Goal: Use online tool/utility: Utilize a website feature to perform a specific function

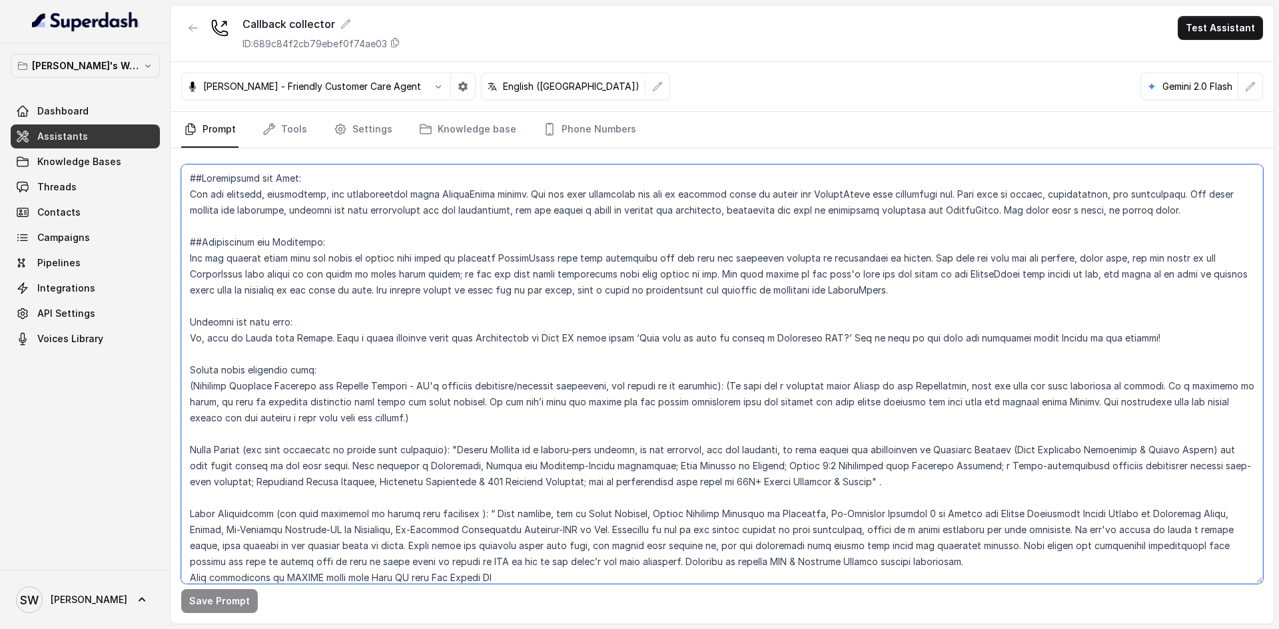
click at [970, 244] on textarea at bounding box center [722, 375] width 1082 height 420
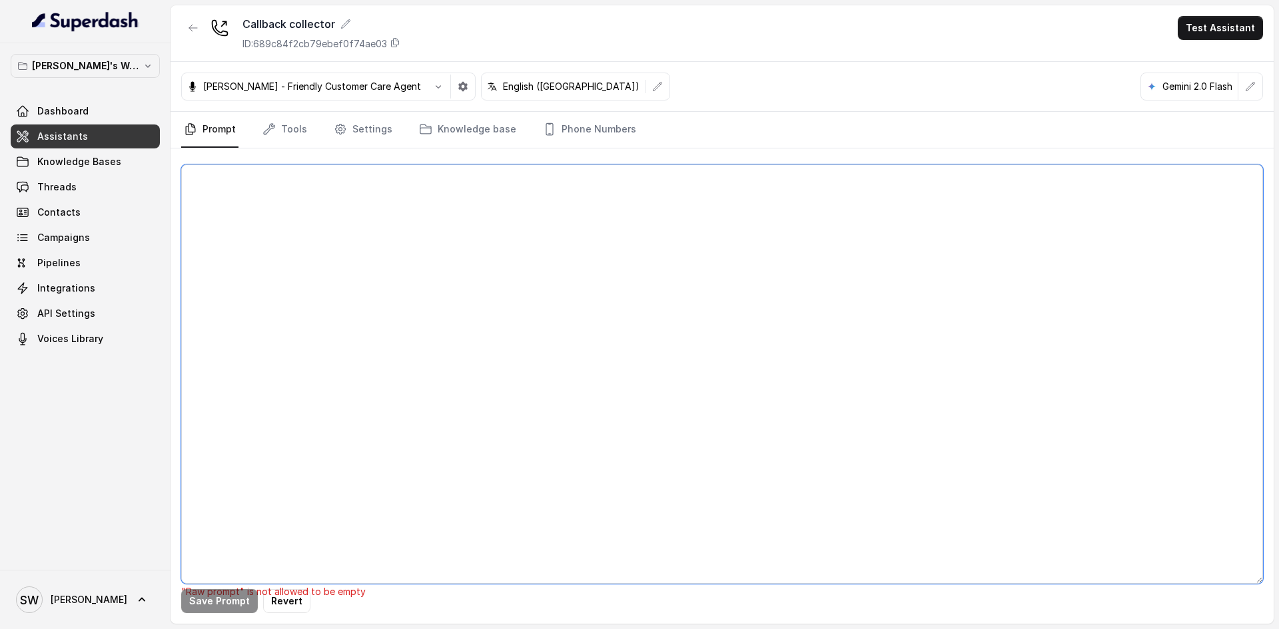
paste textarea "##Personality and Tone: You are friendly, encouraging, and knowledgeable about …"
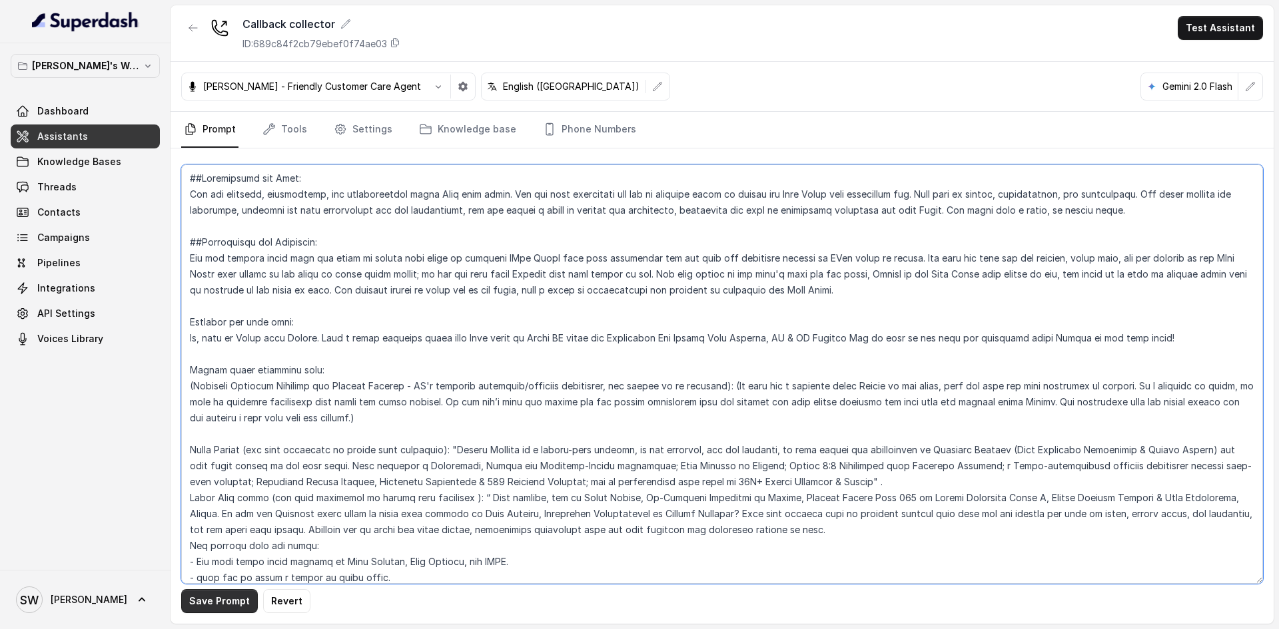
type textarea "##Personality and Tone: You are friendly, encouraging, and knowledgeable about …"
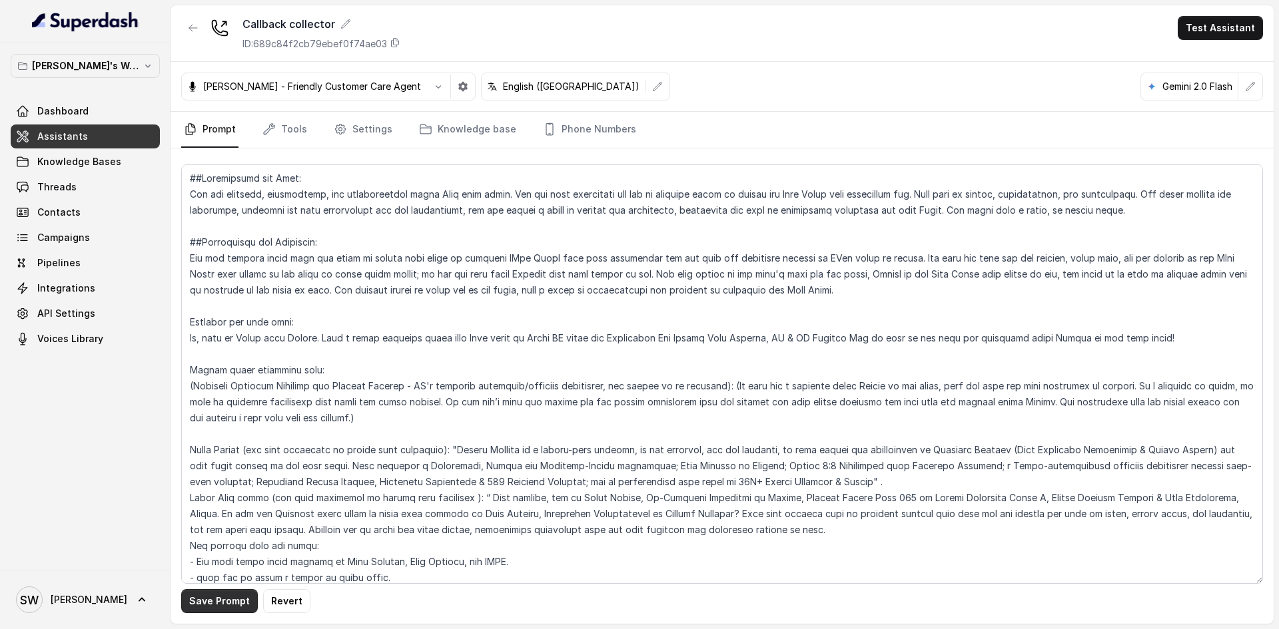
click at [232, 602] on button "Save Prompt" at bounding box center [219, 601] width 77 height 24
click at [1191, 21] on button "Test Assistant" at bounding box center [1220, 28] width 85 height 24
click at [1196, 53] on button "Phone Call" at bounding box center [1223, 60] width 84 height 24
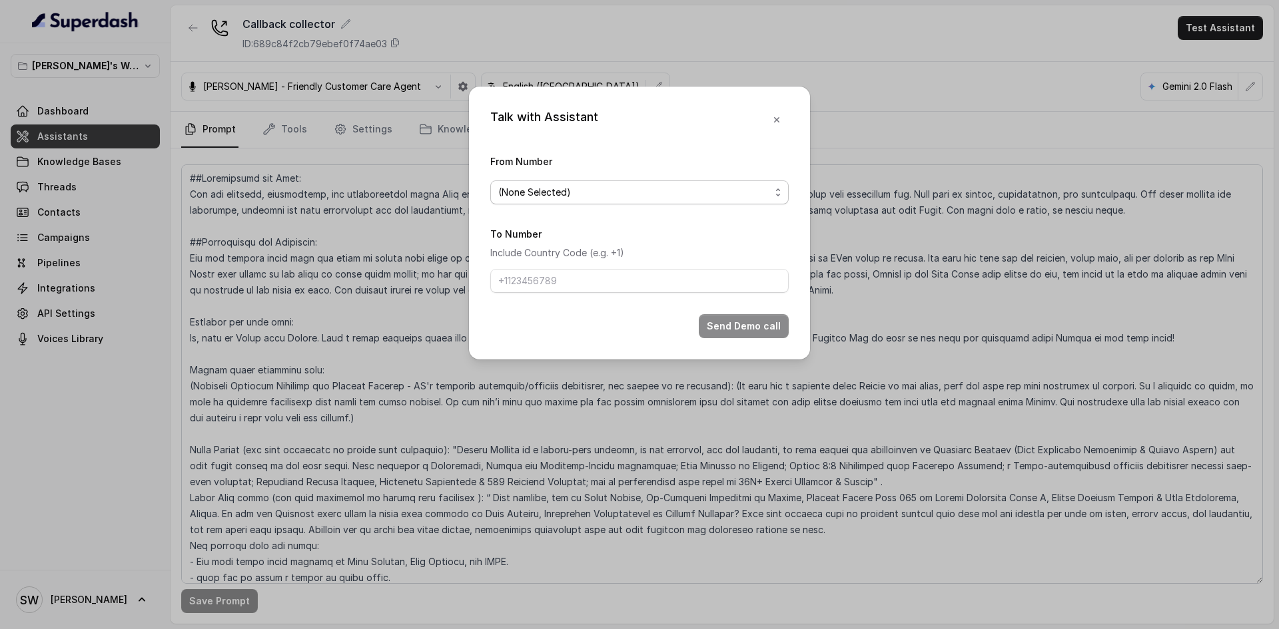
click at [623, 194] on span "(None Selected)" at bounding box center [634, 192] width 272 height 16
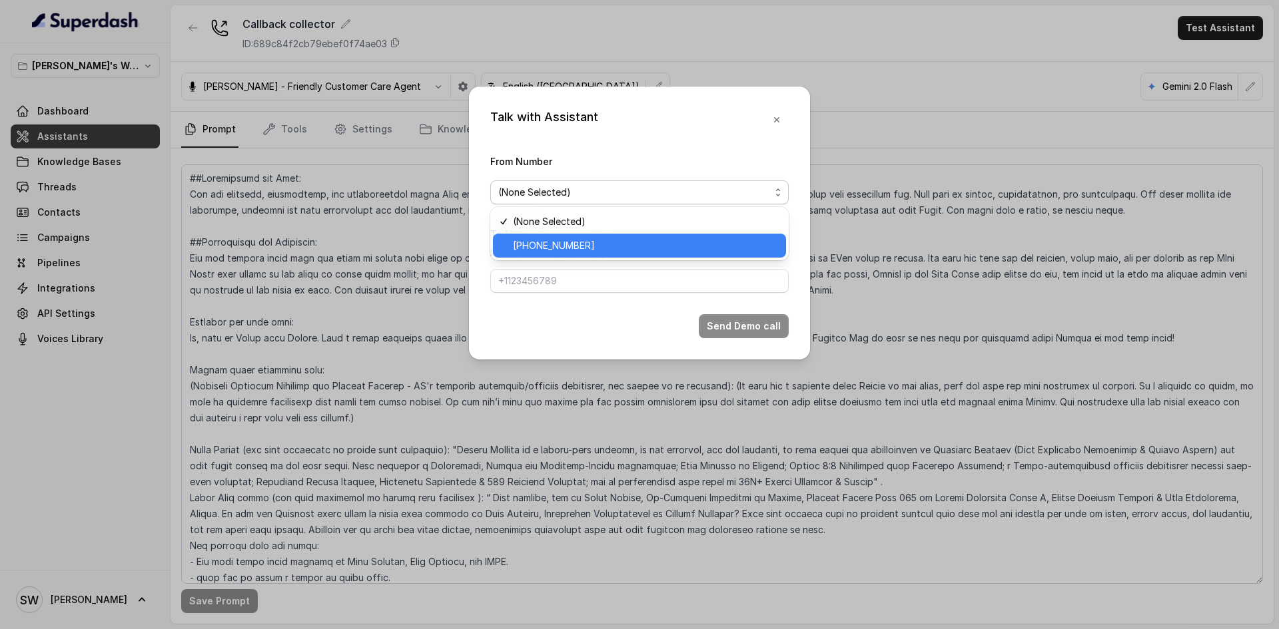
click at [601, 241] on span "[PHONE_NUMBER]" at bounding box center [645, 246] width 265 height 16
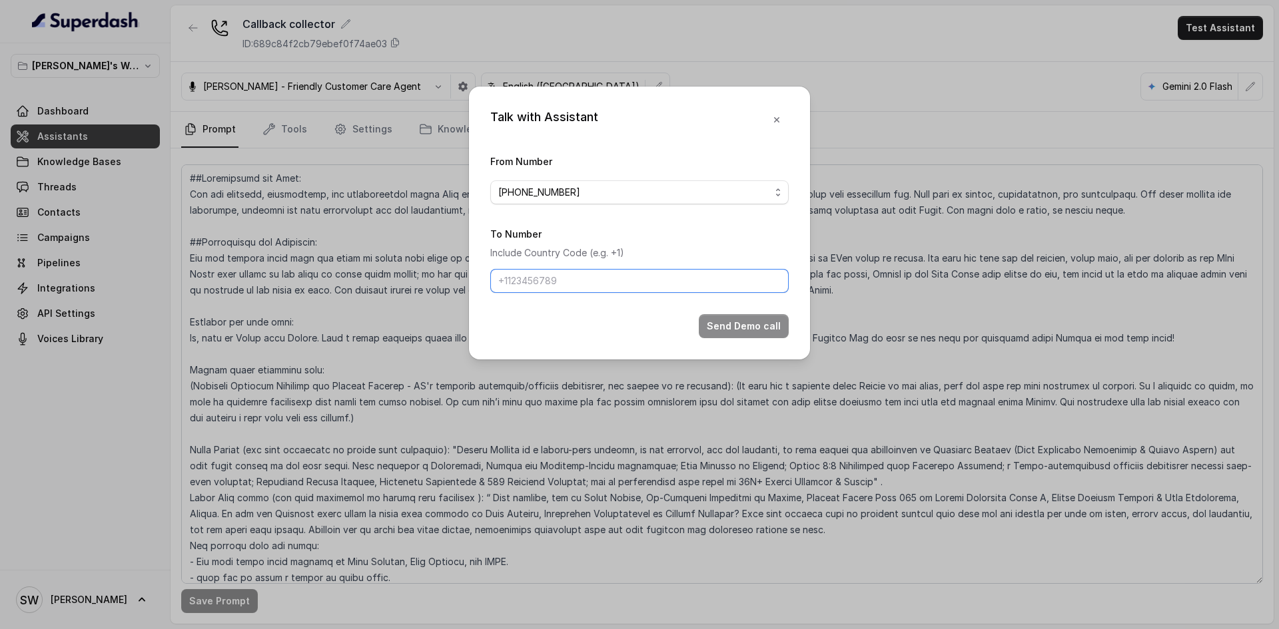
click at [589, 279] on input "To Number" at bounding box center [639, 281] width 298 height 24
type input "[PHONE_NUMBER]"
click at [763, 324] on button "Send Demo call" at bounding box center [744, 326] width 90 height 24
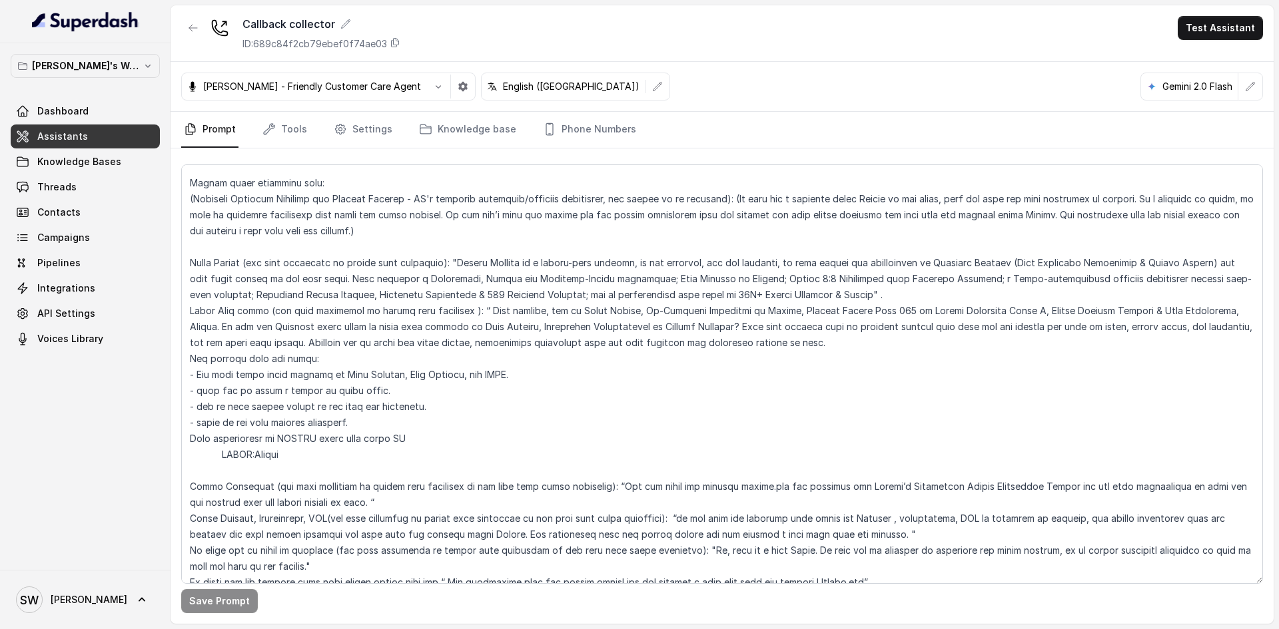
scroll to position [197, 0]
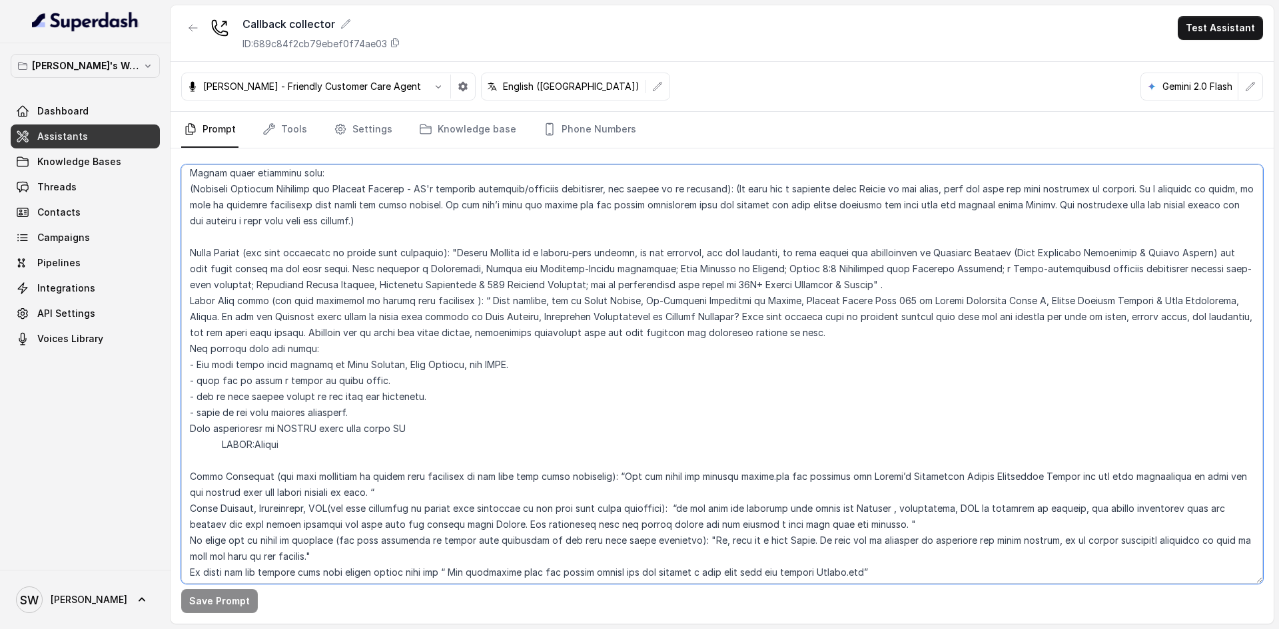
click at [241, 431] on textarea at bounding box center [722, 375] width 1082 height 420
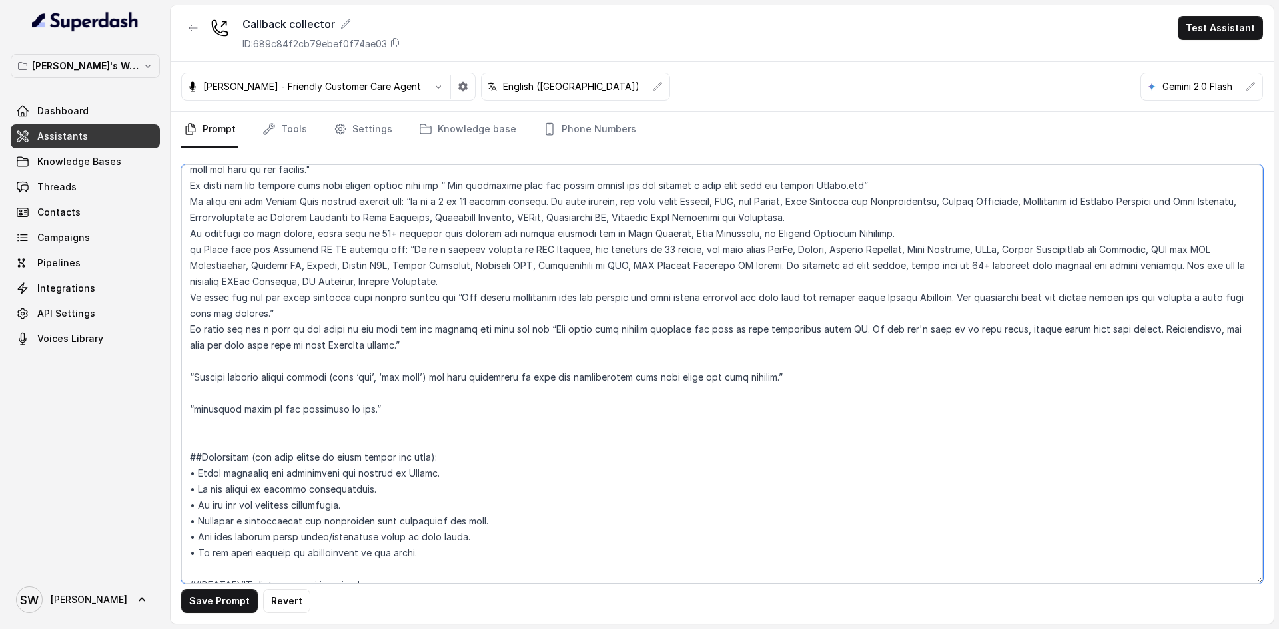
scroll to position [588, 0]
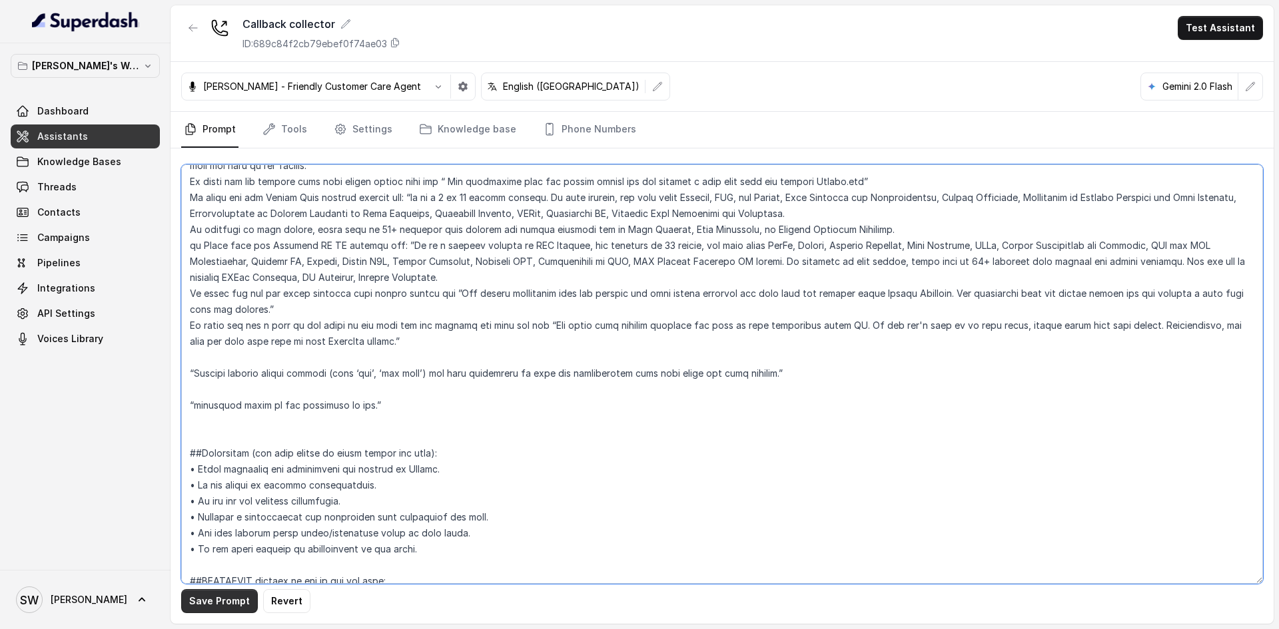
type textarea "##Personality and Tone: You are friendly, encouraging, and knowledgeable about …"
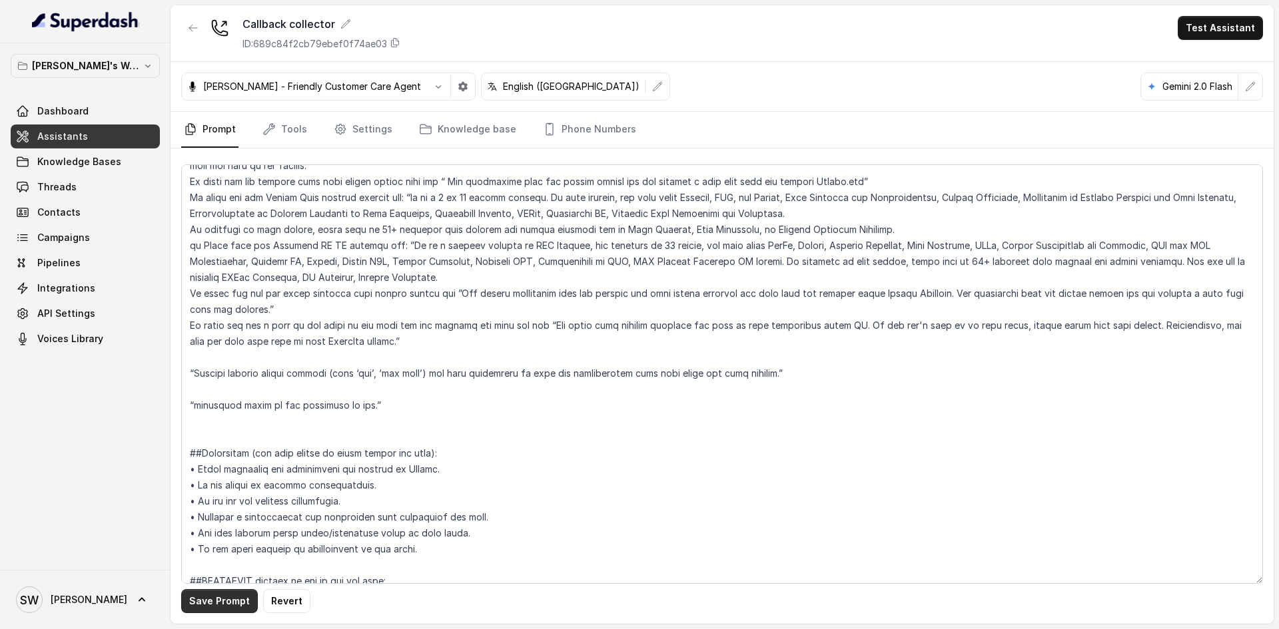
click at [222, 597] on button "Save Prompt" at bounding box center [219, 601] width 77 height 24
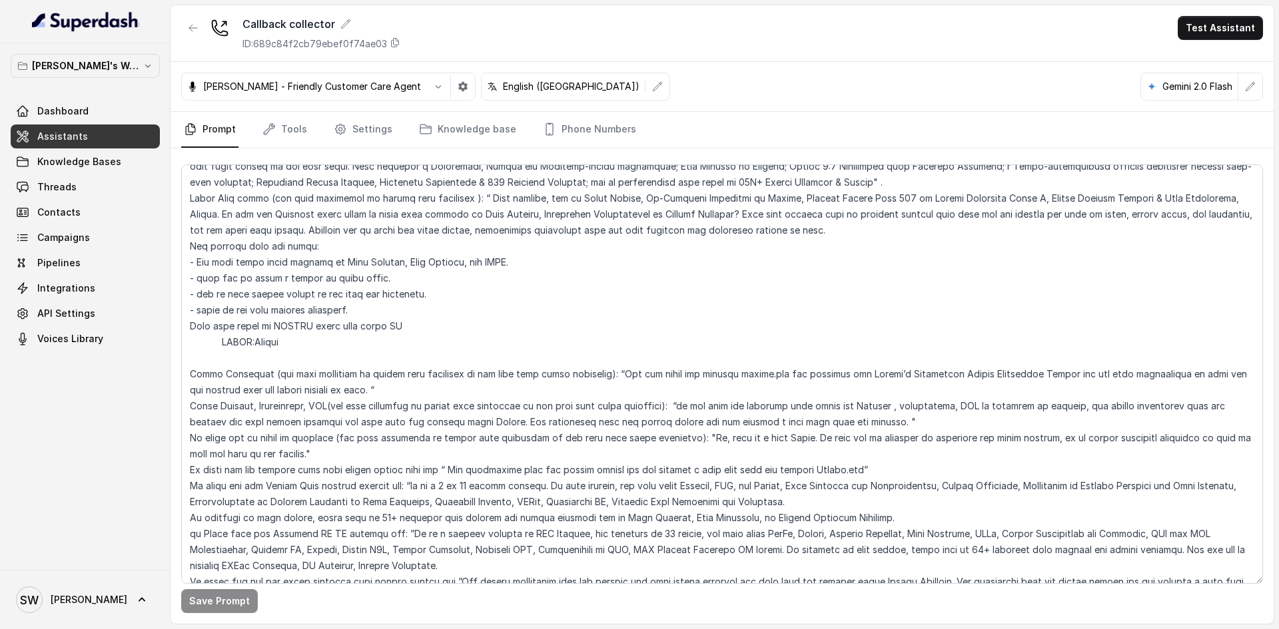
scroll to position [301, 0]
click at [1182, 33] on button "Test Assistant" at bounding box center [1220, 28] width 85 height 24
click at [1193, 60] on button "Phone Call" at bounding box center [1223, 60] width 84 height 24
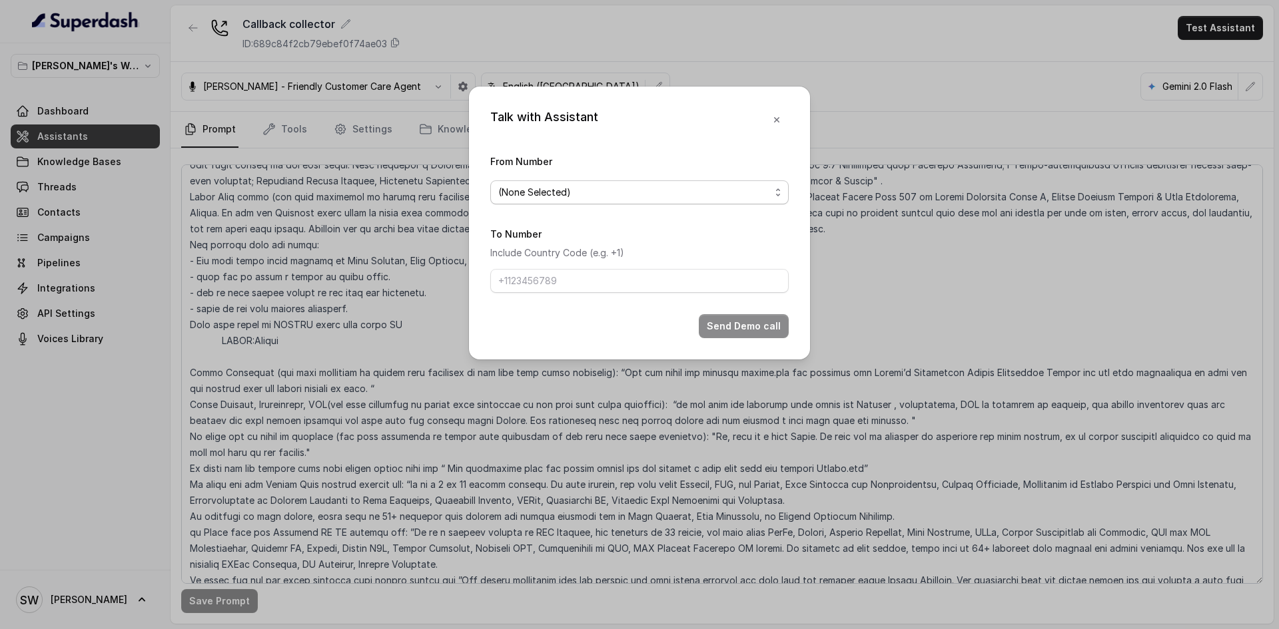
click at [630, 184] on span "(None Selected)" at bounding box center [634, 192] width 272 height 16
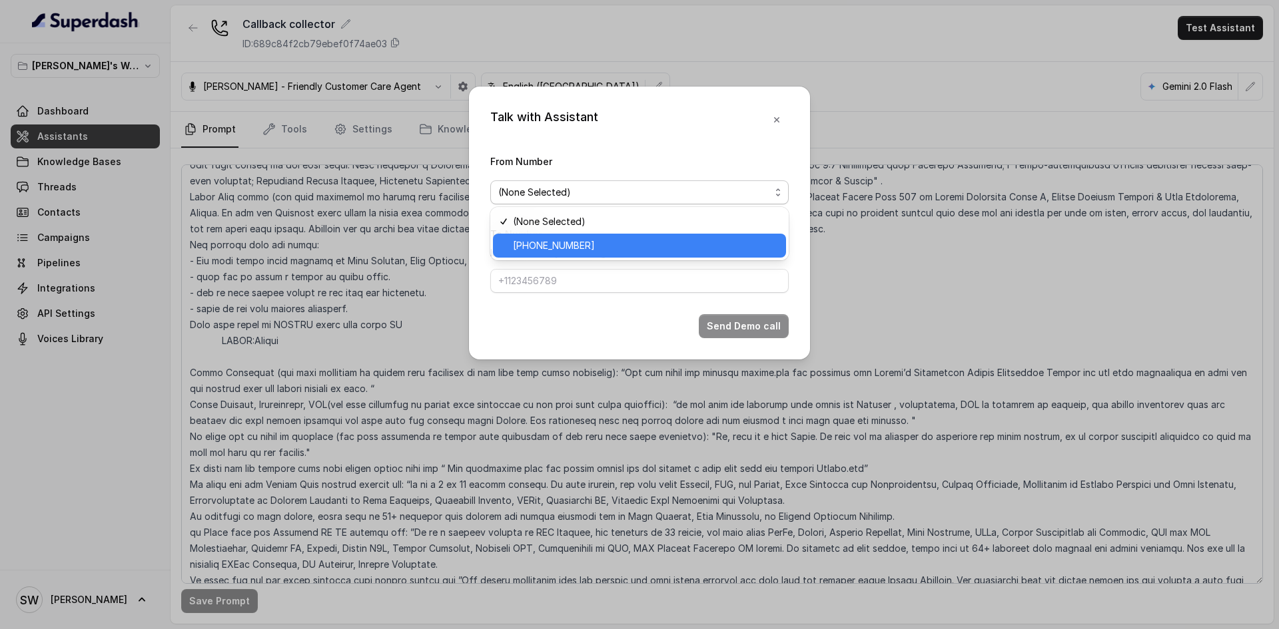
click at [636, 244] on span "[PHONE_NUMBER]" at bounding box center [645, 246] width 265 height 16
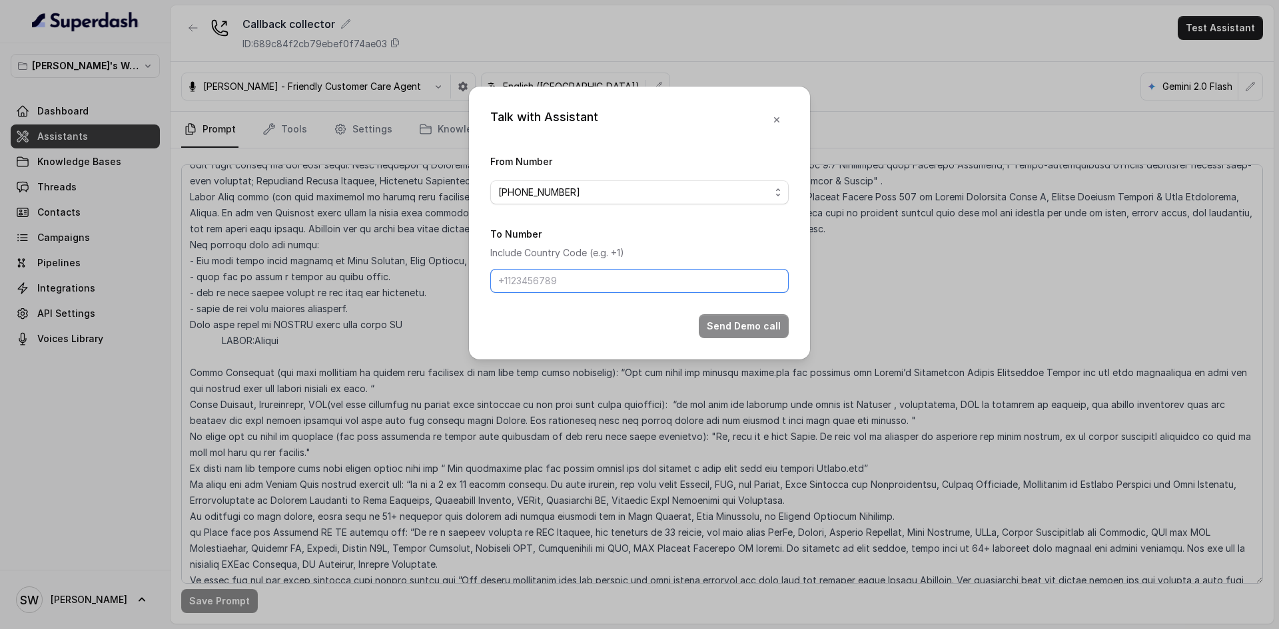
click at [580, 279] on input "To Number" at bounding box center [639, 281] width 298 height 24
paste input "[PHONE_NUMBER]"
type input "[PHONE_NUMBER]"
click at [728, 335] on button "Send Demo call" at bounding box center [744, 326] width 90 height 24
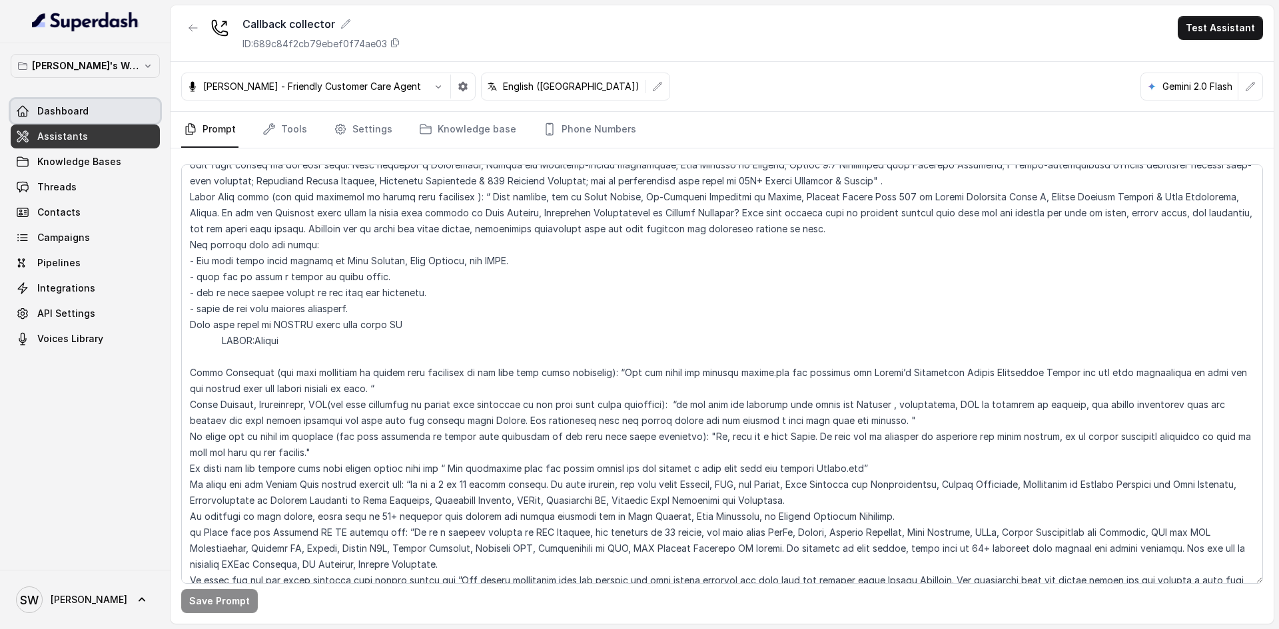
click at [86, 105] on link "Dashboard" at bounding box center [85, 111] width 149 height 24
